Goal: Task Accomplishment & Management: Manage account settings

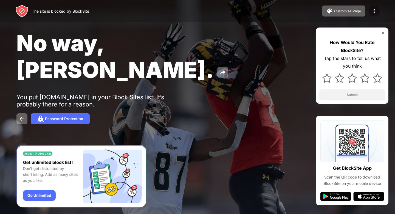
click at [375, 12] on img at bounding box center [374, 11] width 7 height 7
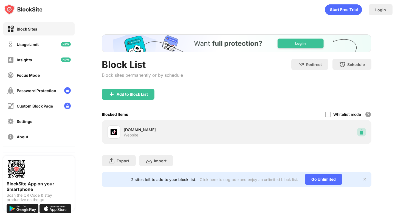
click at [361, 131] on img at bounding box center [361, 131] width 5 height 5
